Goal: Transaction & Acquisition: Purchase product/service

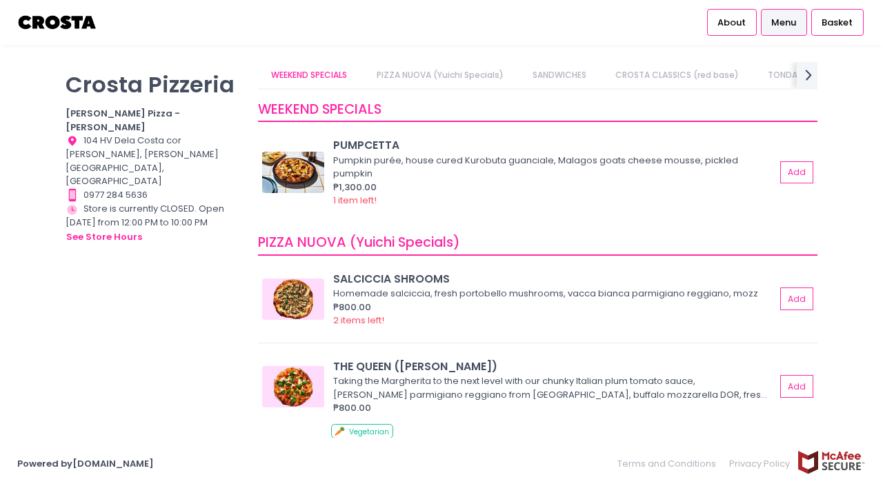
click at [641, 80] on link "CROSTA CLASSICS (red base)" at bounding box center [677, 75] width 150 height 26
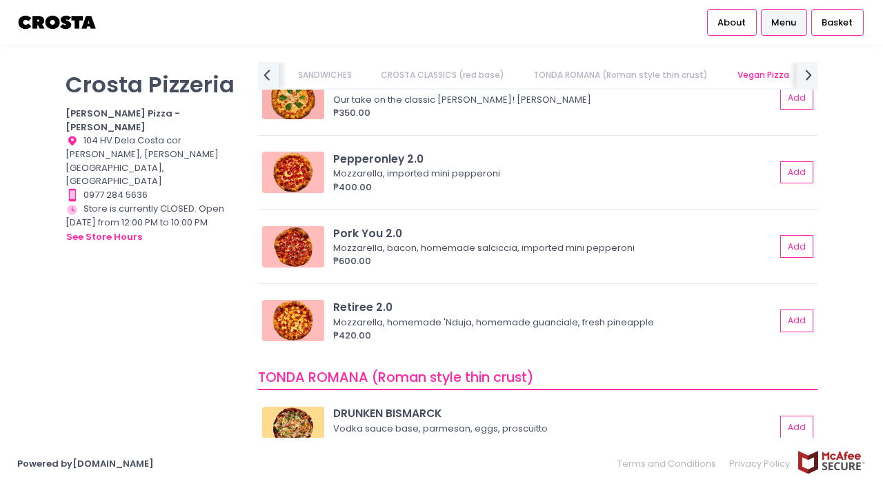
scroll to position [649, 0]
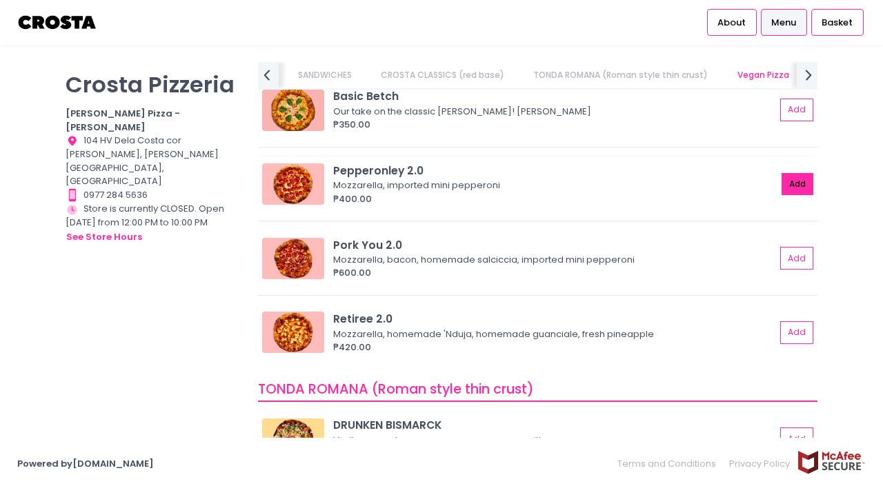
click at [796, 185] on button "Add" at bounding box center [797, 184] width 32 height 23
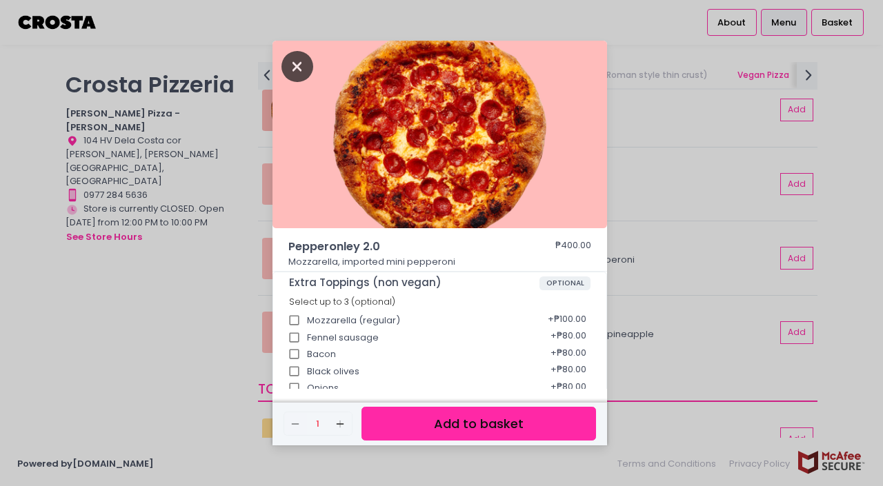
click at [298, 70] on icon "Close" at bounding box center [297, 66] width 32 height 31
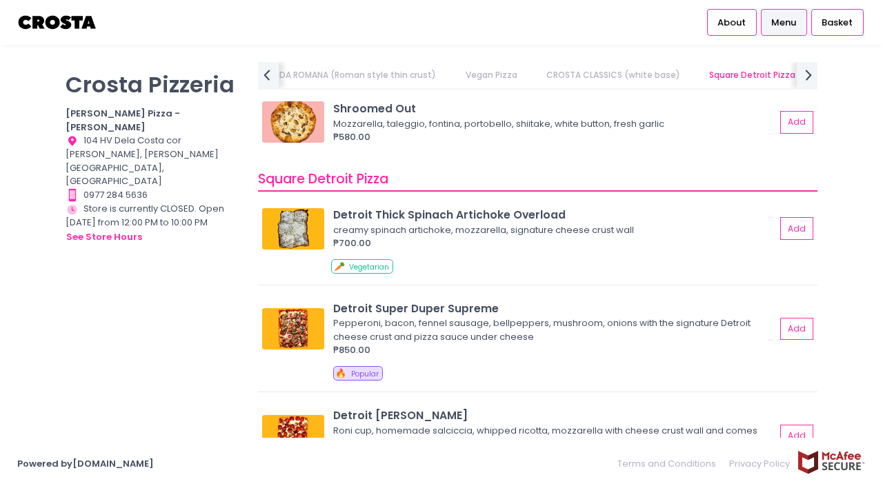
scroll to position [1789, 0]
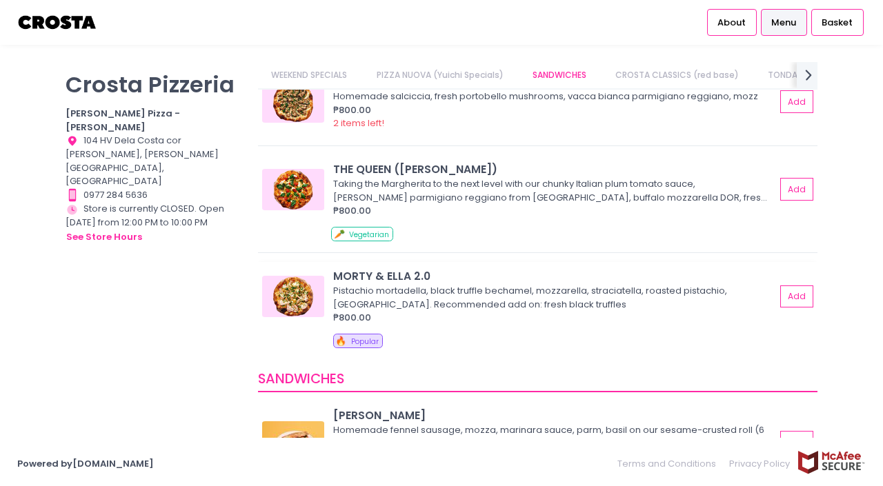
click at [408, 270] on div "MORTY & ELLA 2.0" at bounding box center [554, 276] width 442 height 16
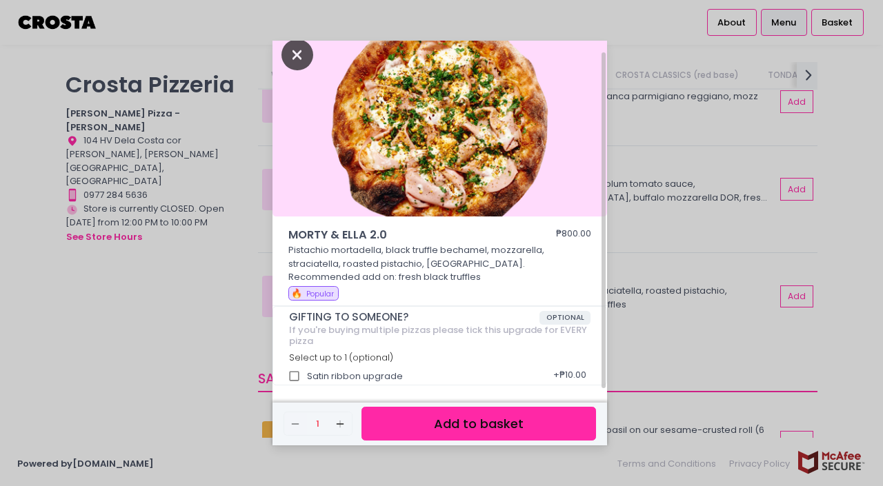
click at [294, 54] on icon "Close" at bounding box center [297, 54] width 32 height 31
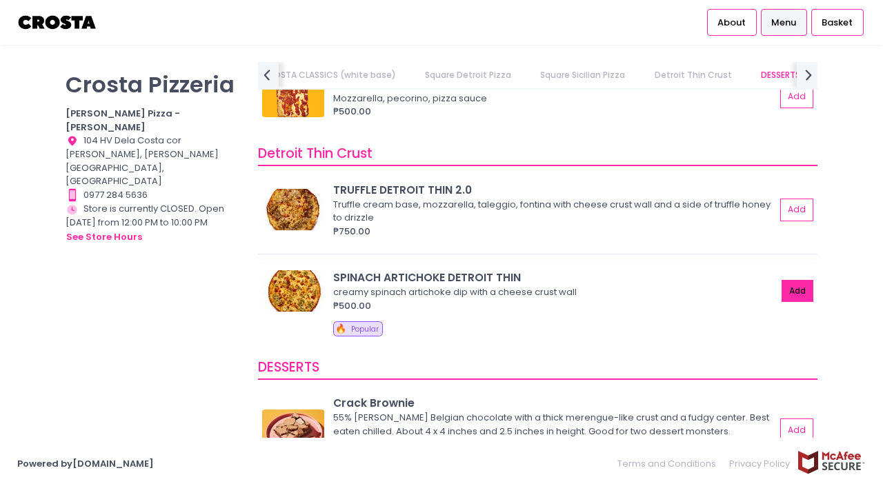
click at [802, 285] on button "Add" at bounding box center [797, 291] width 32 height 23
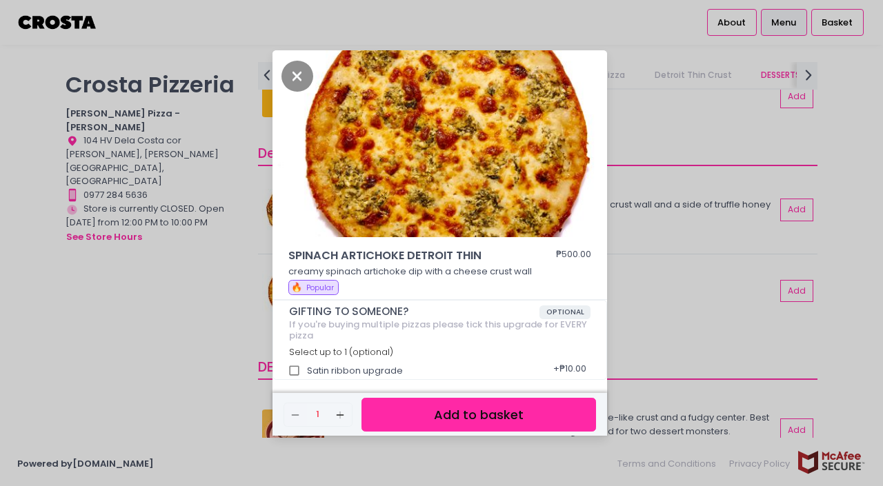
click at [447, 416] on button "Add to basket" at bounding box center [478, 415] width 234 height 34
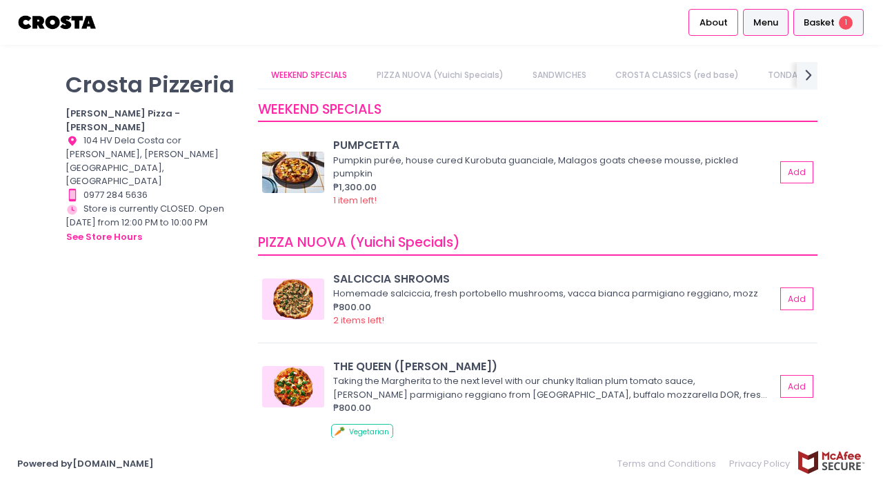
click at [809, 28] on span "Basket" at bounding box center [818, 23] width 31 height 14
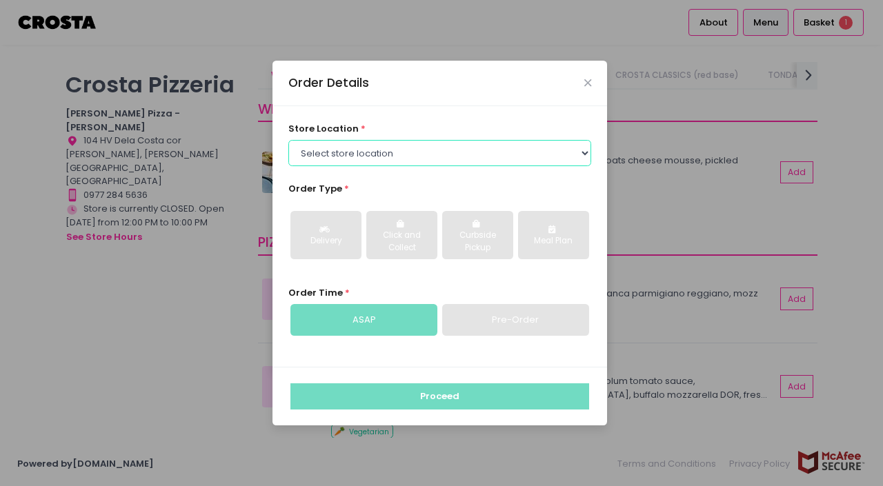
click at [536, 150] on select "Select store location [PERSON_NAME] Pizza - [PERSON_NAME] Pizza - [GEOGRAPHIC_D…" at bounding box center [439, 153] width 303 height 26
select select "5fabb2e53664a8677beaeb89"
click at [288, 140] on select "Select store location [PERSON_NAME] Pizza - [PERSON_NAME] Pizza - [GEOGRAPHIC_D…" at bounding box center [439, 153] width 303 height 26
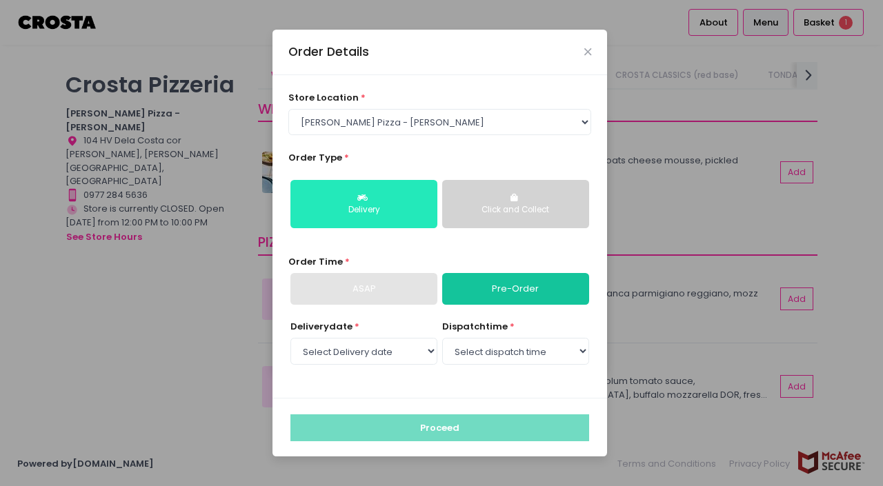
click at [380, 206] on div "Delivery" at bounding box center [364, 210] width 128 height 12
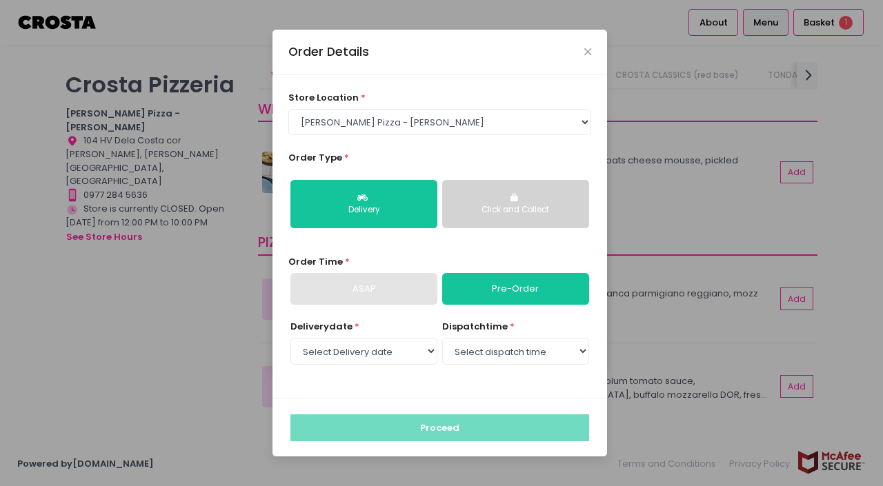
click at [594, 54] on div "Order Details" at bounding box center [439, 53] width 334 height 46
click at [587, 53] on icon "Close" at bounding box center [587, 52] width 7 height 10
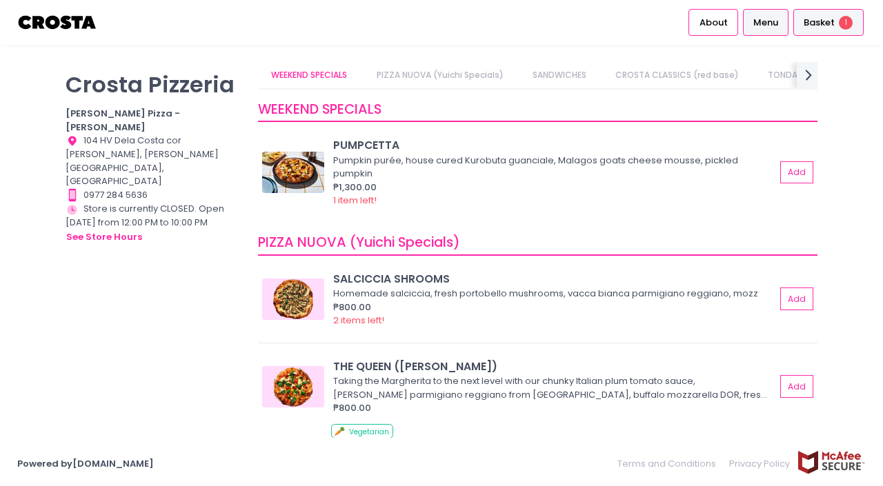
click at [829, 25] on span "Basket" at bounding box center [818, 23] width 31 height 14
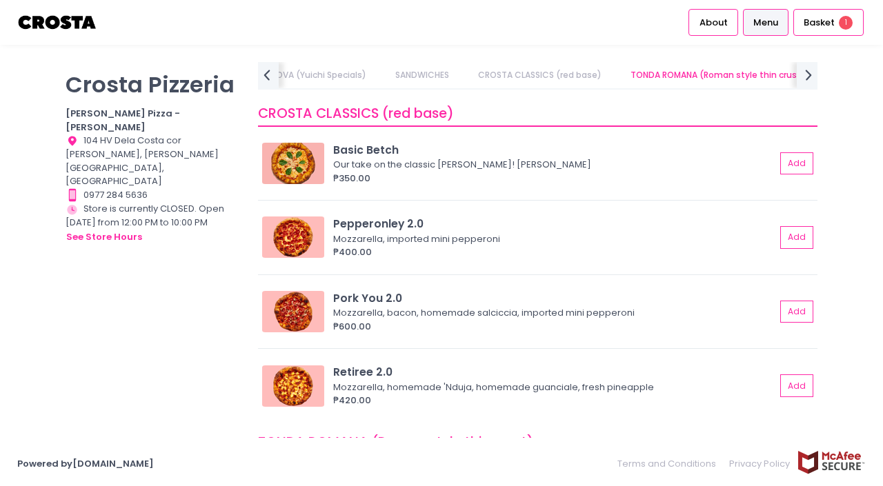
scroll to position [598, 0]
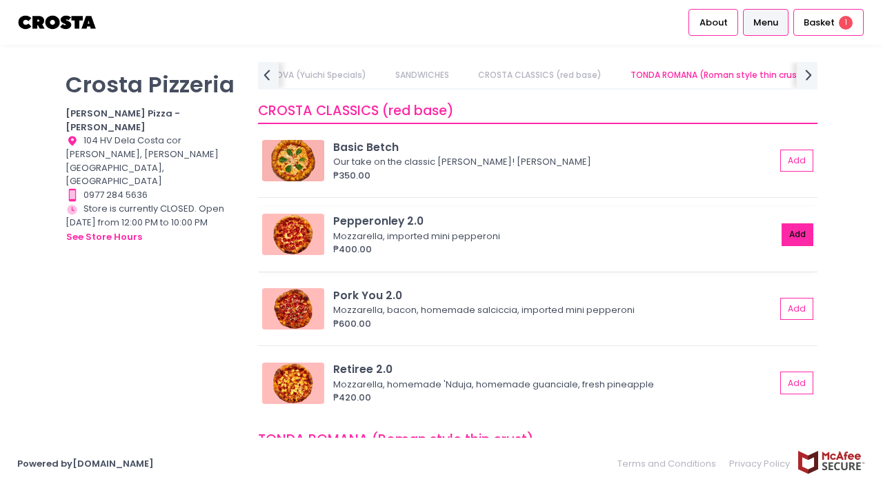
click at [796, 234] on button "Add" at bounding box center [797, 234] width 32 height 23
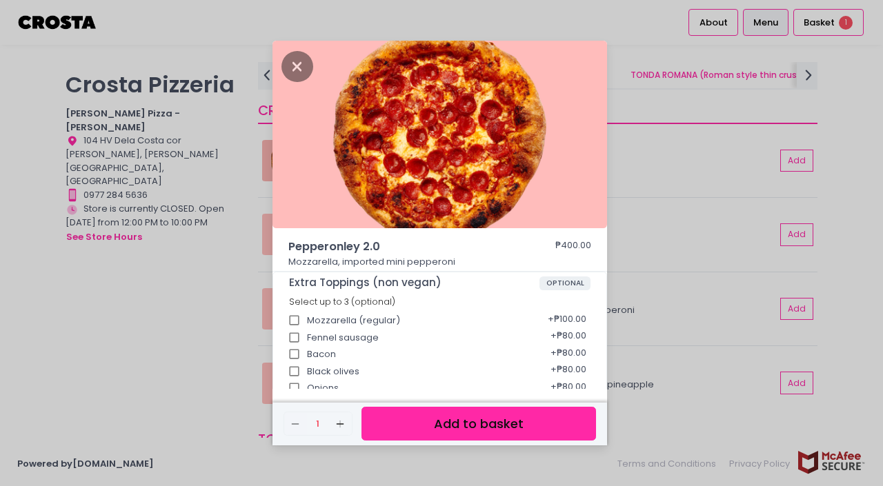
click at [489, 424] on button "Add to basket" at bounding box center [478, 424] width 234 height 34
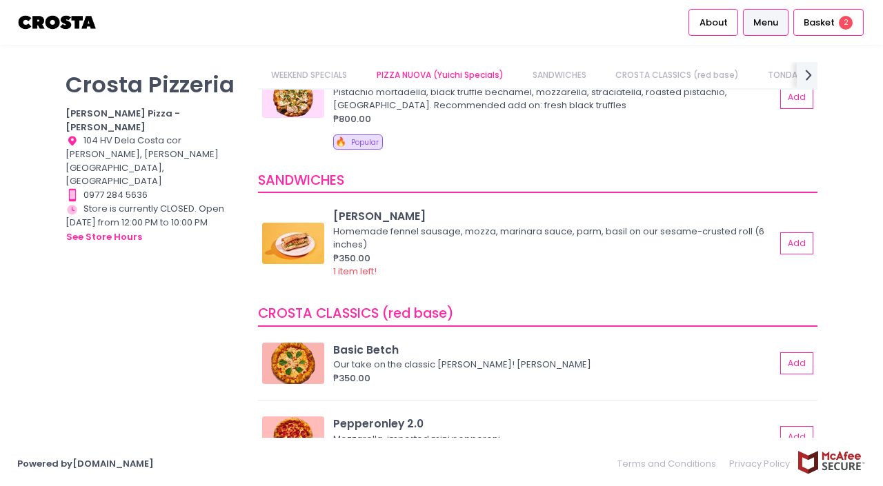
scroll to position [150, 0]
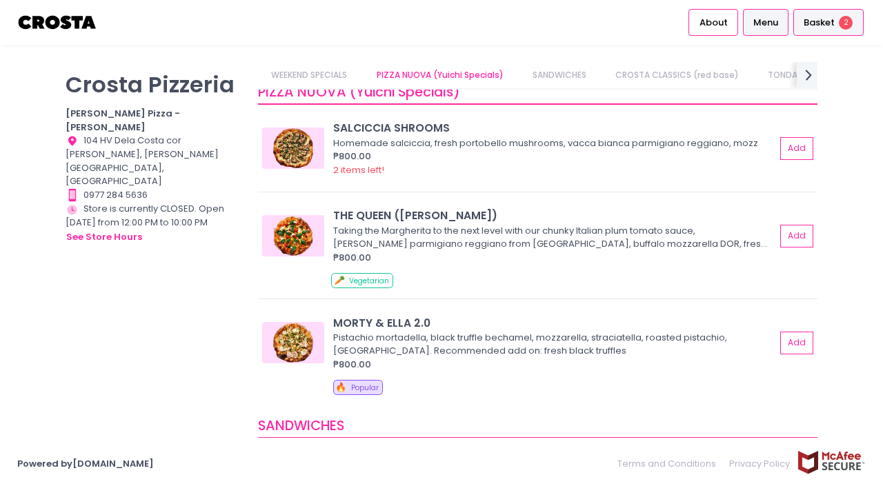
click at [827, 16] on span "Basket" at bounding box center [818, 23] width 31 height 14
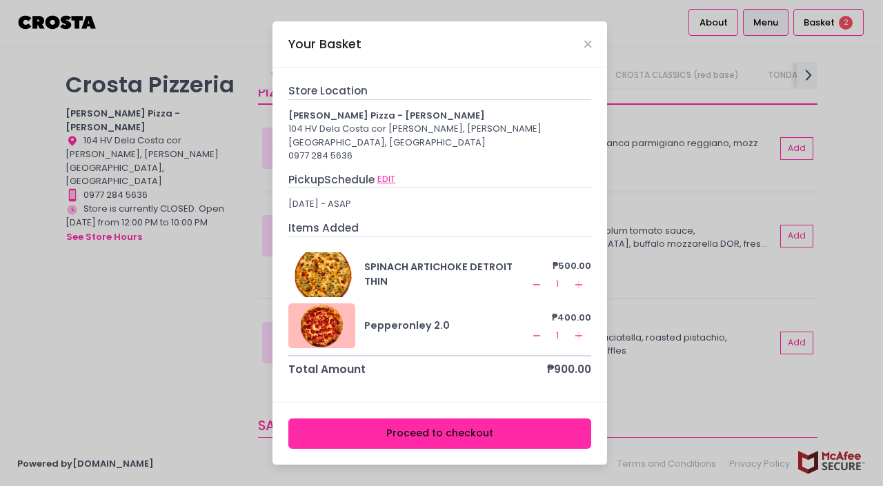
click at [391, 172] on button "EDIT" at bounding box center [385, 179] width 19 height 15
select select "5fabb2e53664a8677beaeb89"
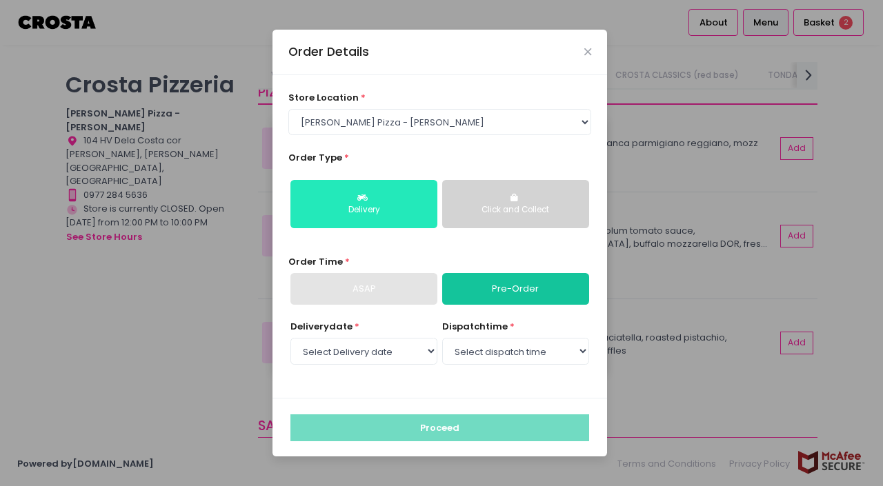
click at [405, 194] on button "Delivery" at bounding box center [363, 204] width 147 height 48
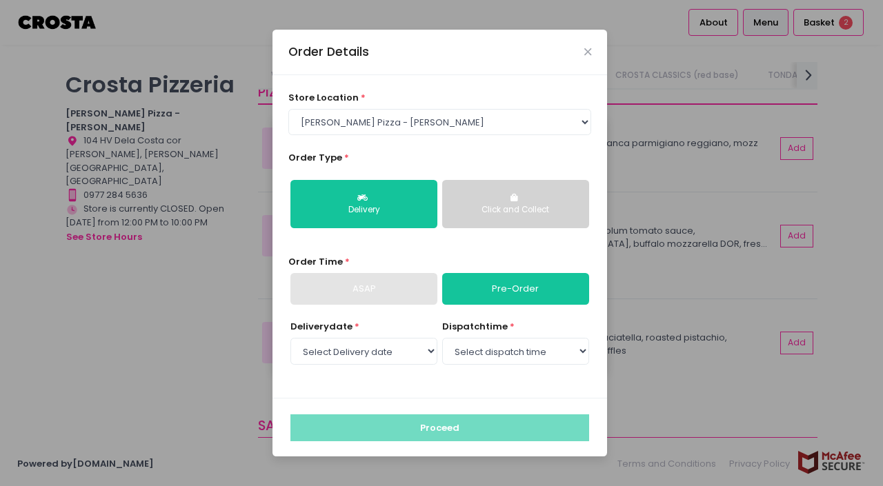
click at [390, 291] on div "ASAP" at bounding box center [363, 289] width 147 height 32
click at [493, 290] on link "Pre-Order" at bounding box center [515, 289] width 147 height 32
click at [422, 346] on select "Select Delivery date [DATE] [DATE] [DATE] [DATE] [DATE] [DATE]" at bounding box center [363, 351] width 147 height 26
select select "[DATE]"
click at [290, 338] on select "Select Delivery date [DATE] [DATE] [DATE] [DATE] [DATE] [DATE]" at bounding box center [363, 351] width 147 height 26
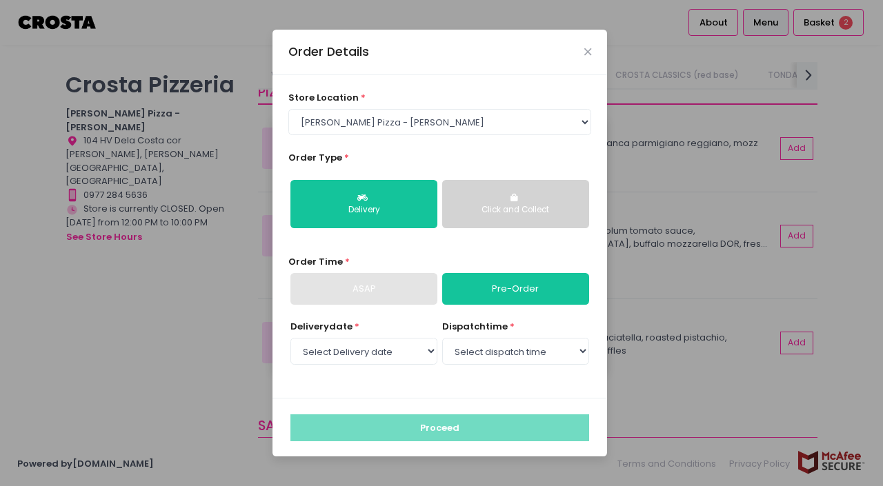
select select "13:00"
click at [442, 338] on select "Select dispatch time 01:00 PM - 01:30 PM 01:30 PM - 02:00 PM 02:00 PM - 02:30 P…" at bounding box center [515, 351] width 147 height 26
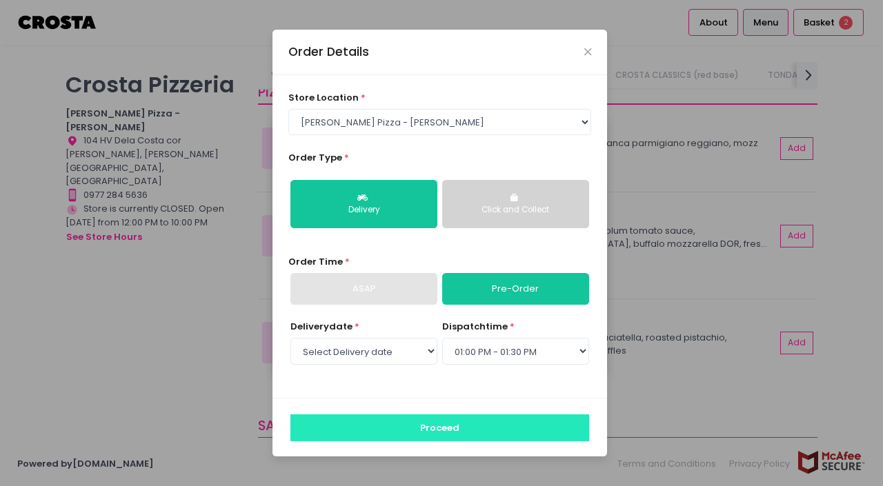
click at [425, 422] on button "Proceed" at bounding box center [439, 427] width 299 height 26
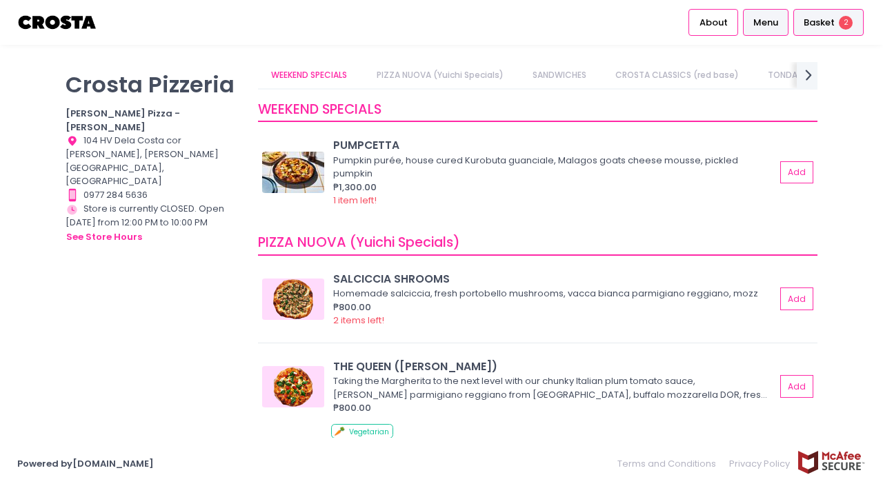
click at [826, 26] on span "Basket" at bounding box center [818, 23] width 31 height 14
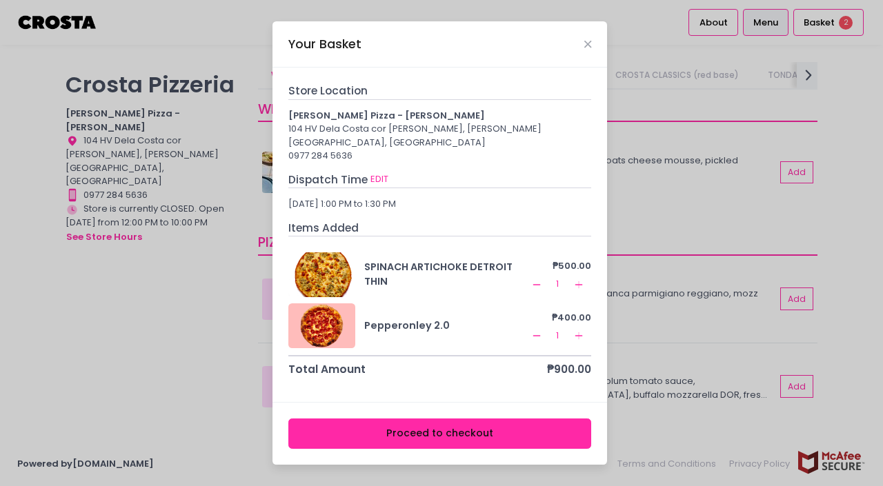
click at [456, 429] on button "Proceed to checkout" at bounding box center [439, 434] width 303 height 31
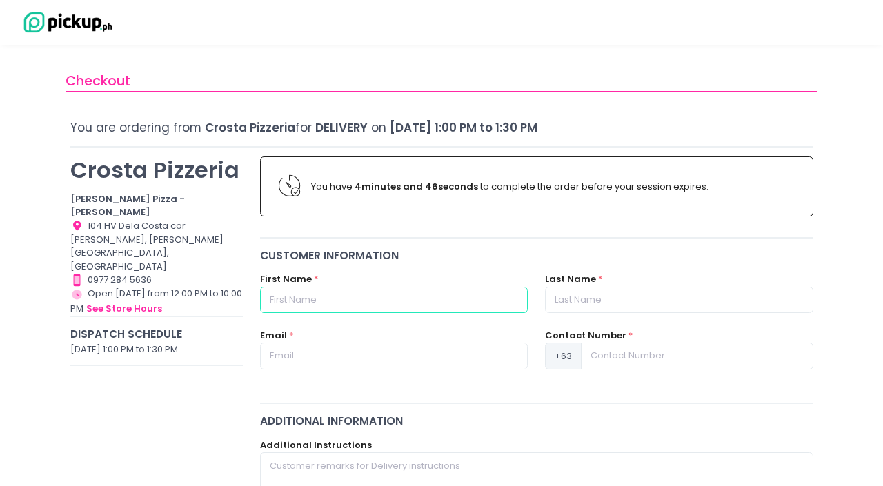
click at [328, 302] on input "text" at bounding box center [394, 300] width 268 height 26
type input "Jeth"
type input "[PERSON_NAME]"
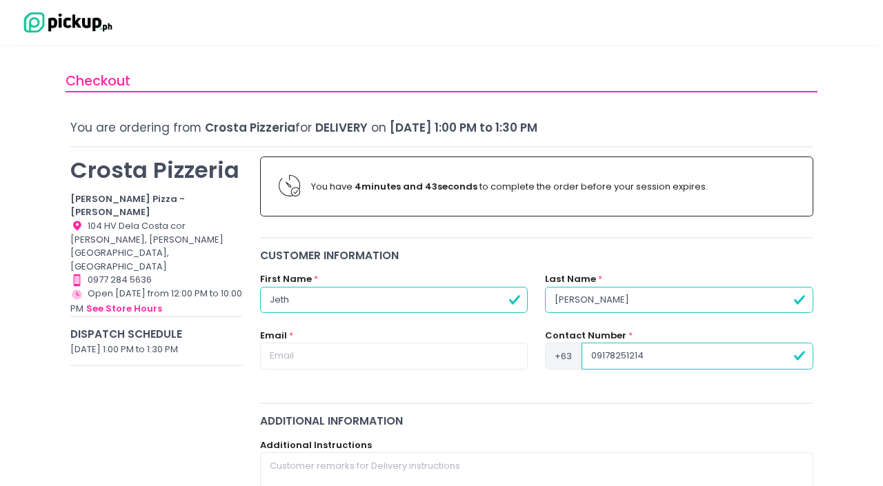
click at [597, 358] on input "09178251214" at bounding box center [696, 356] width 231 height 26
type input "9178251214"
click at [591, 386] on div "Customer Information First Name * [PERSON_NAME] Last Name * [PERSON_NAME] Email…" at bounding box center [537, 321] width 570 height 147
click at [361, 354] on input "text" at bounding box center [394, 356] width 268 height 26
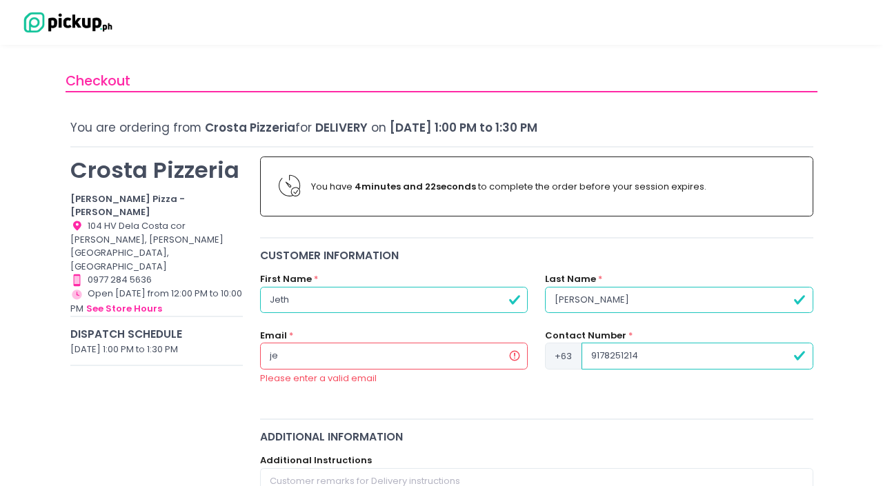
type input "j"
type input "[EMAIL_ADDRESS][DOMAIN_NAME]"
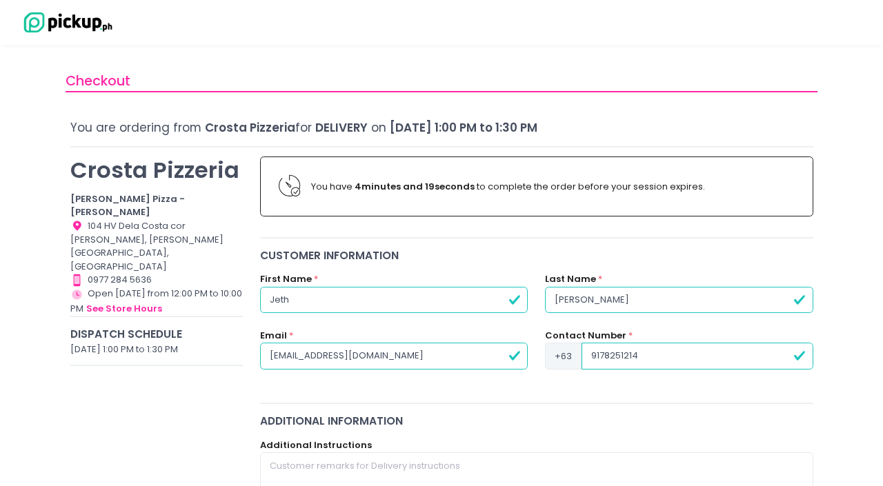
scroll to position [137, 0]
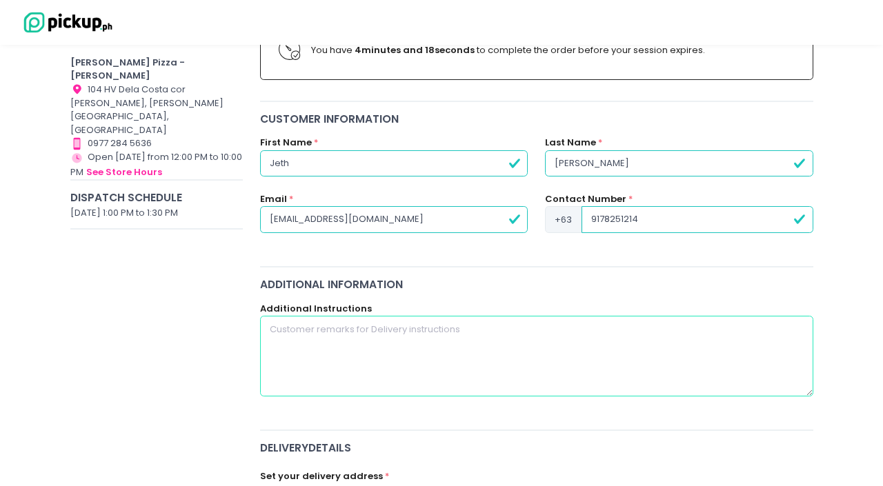
click at [407, 335] on textarea at bounding box center [536, 356] width 553 height 80
type textarea "Leave the pizza"
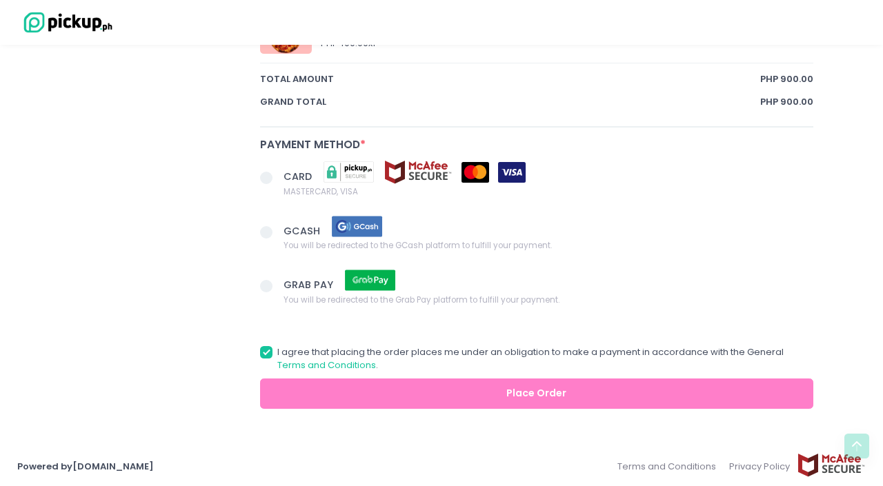
scroll to position [798, 0]
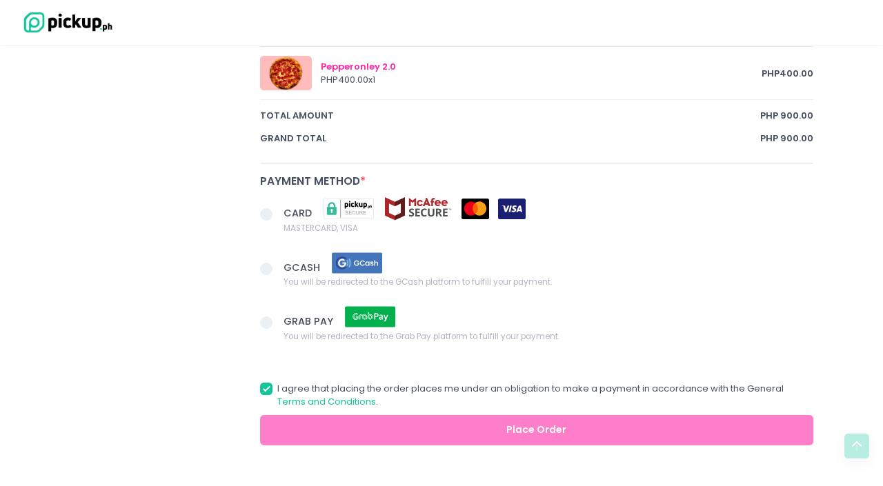
type textarea "Include utensils please (fork and knife)"
click at [263, 274] on span at bounding box center [266, 269] width 12 height 12
click at [277, 271] on input "GCASH You will be redirected to the GCash platform to fulfill your payment." at bounding box center [281, 266] width 9 height 9
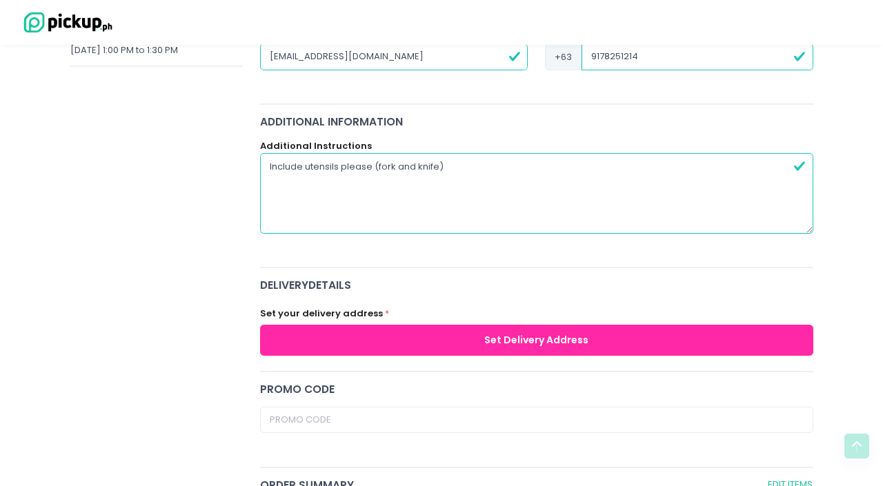
scroll to position [305, 0]
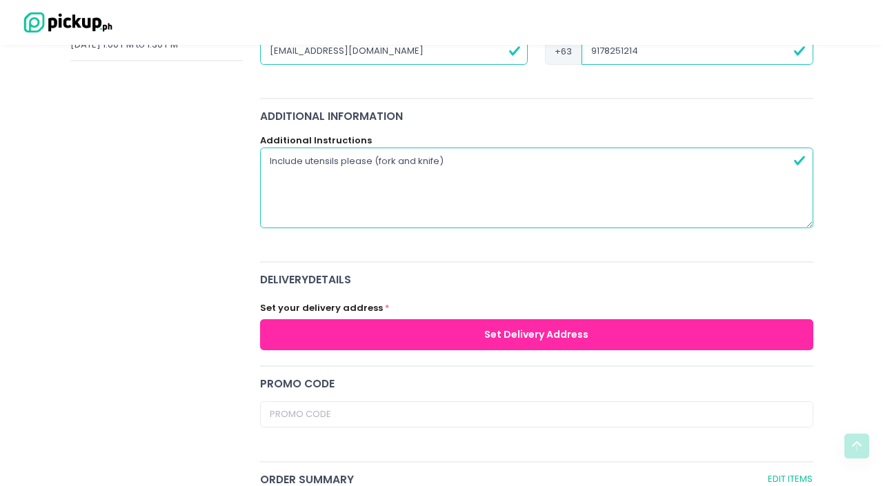
click at [407, 325] on button "Set Delivery Address" at bounding box center [536, 334] width 553 height 31
radio input "true"
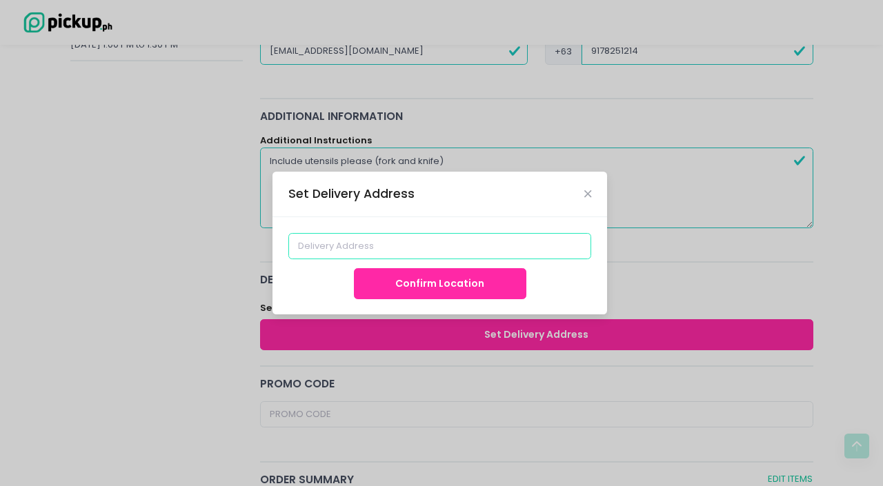
click at [416, 245] on input at bounding box center [439, 246] width 303 height 26
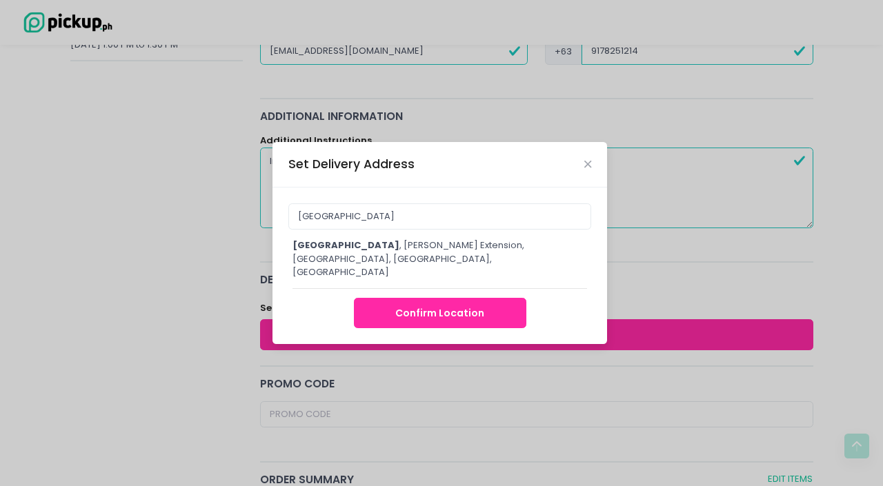
type input "[GEOGRAPHIC_DATA], [PERSON_NAME] Extension, [GEOGRAPHIC_DATA], [GEOGRAPHIC_DATA…"
click at [465, 299] on div "[GEOGRAPHIC_DATA], [PERSON_NAME] Extension, [GEOGRAPHIC_DATA], [GEOGRAPHIC_DATA…" at bounding box center [439, 266] width 334 height 157
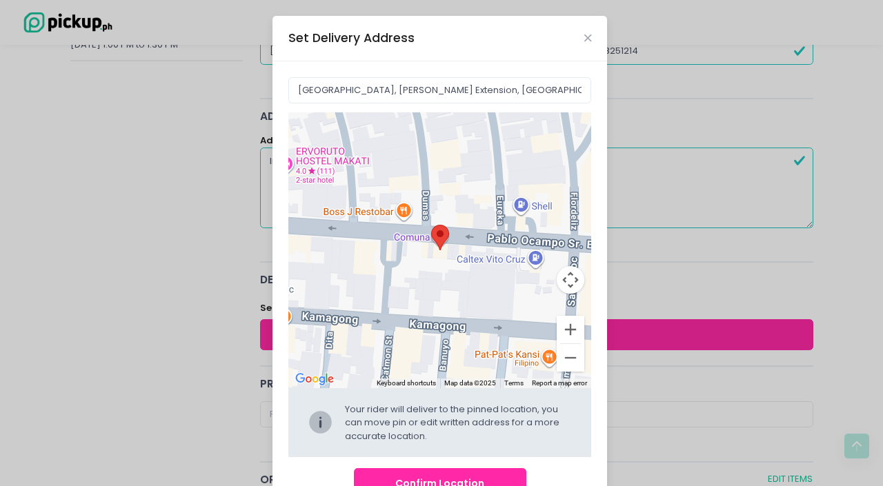
scroll to position [44, 0]
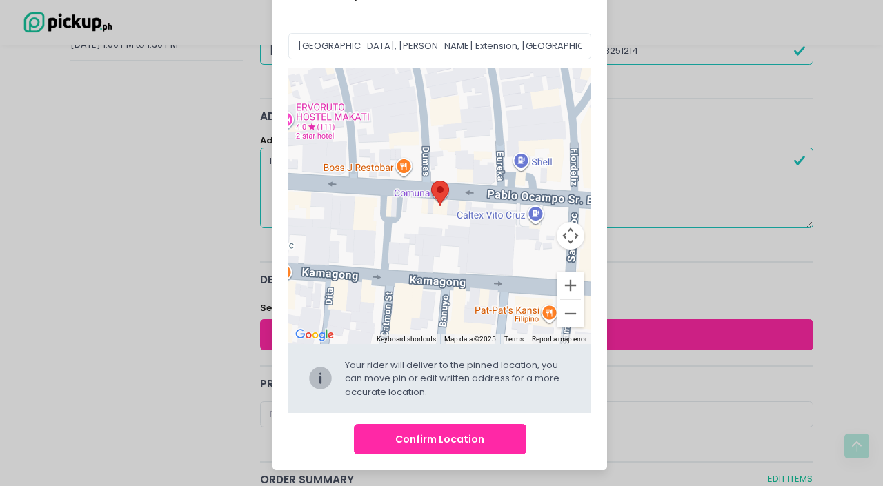
click at [471, 439] on button "Confirm Location" at bounding box center [440, 439] width 172 height 31
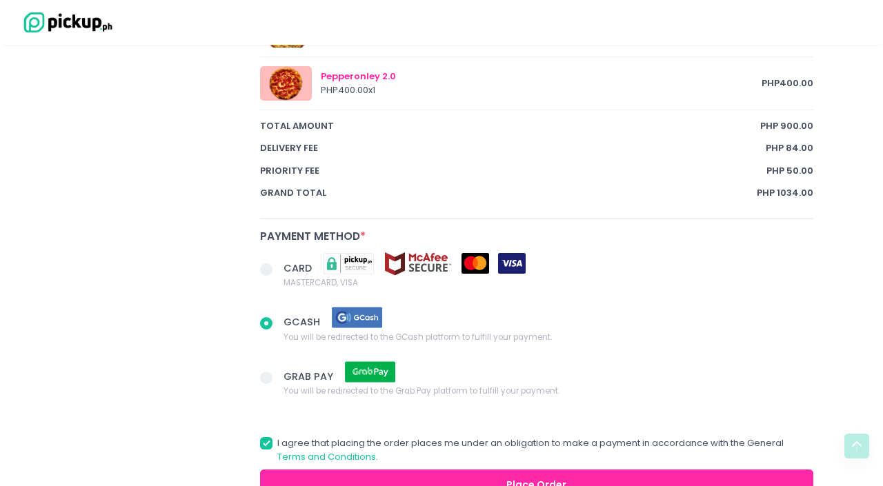
scroll to position [923, 0]
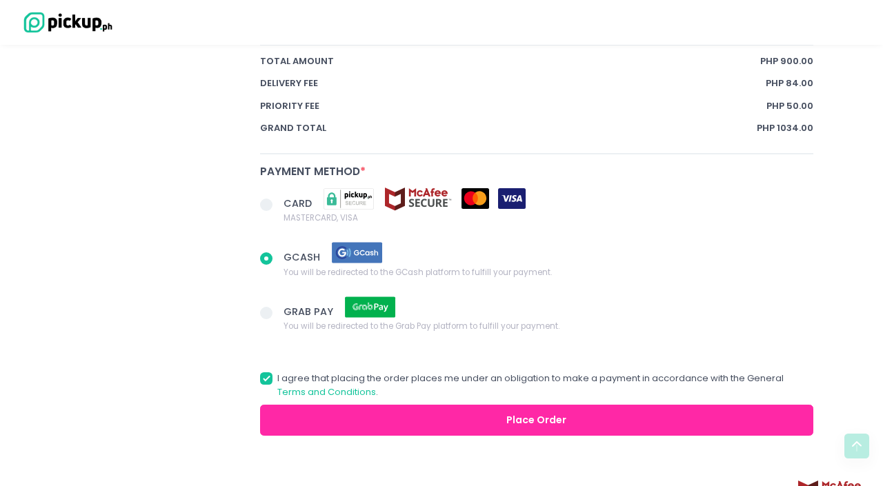
click at [333, 407] on button "Place Order" at bounding box center [536, 420] width 553 height 31
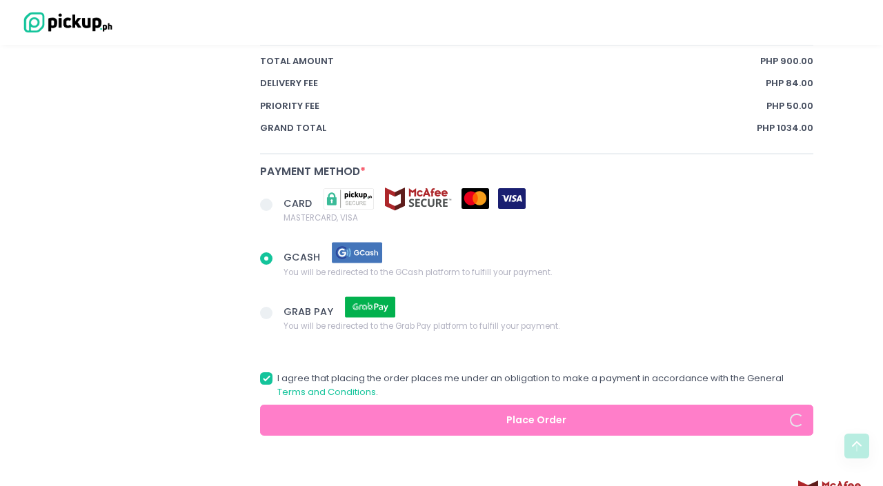
radio input "true"
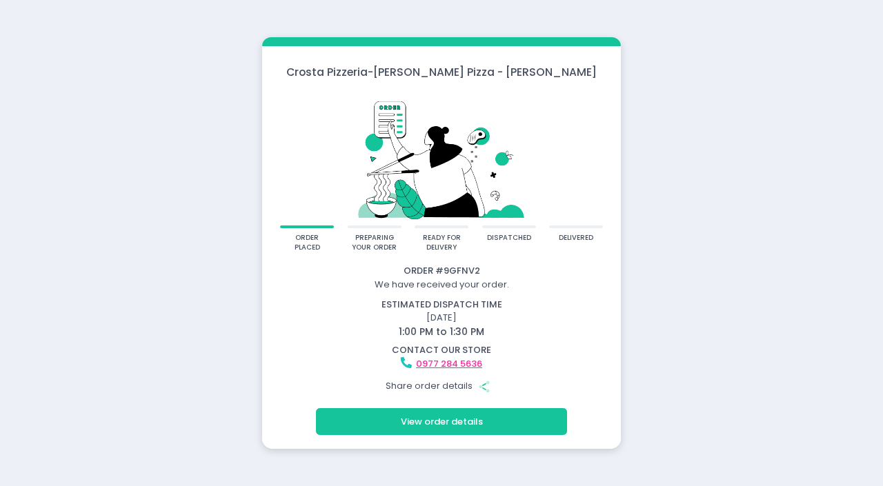
click at [492, 425] on button "View order details" at bounding box center [441, 421] width 251 height 26
